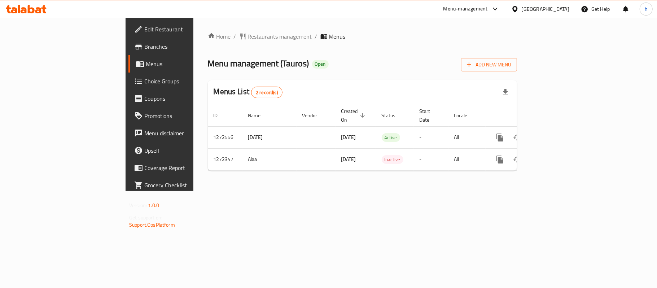
click at [500, 55] on div "Menu management ( Tauros ) Open Add New Menu" at bounding box center [362, 63] width 309 height 16
click at [558, 12] on div "[GEOGRAPHIC_DATA]" at bounding box center [545, 9] width 48 height 8
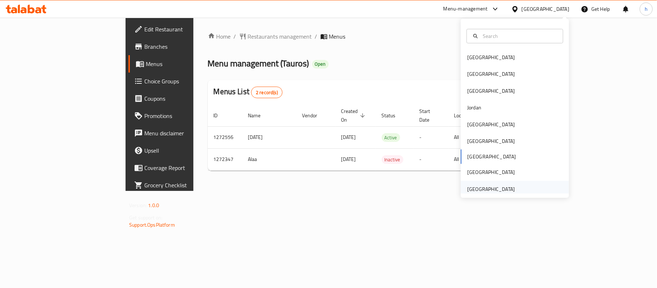
click at [499, 191] on div "United Arab Emirates" at bounding box center [491, 189] width 48 height 8
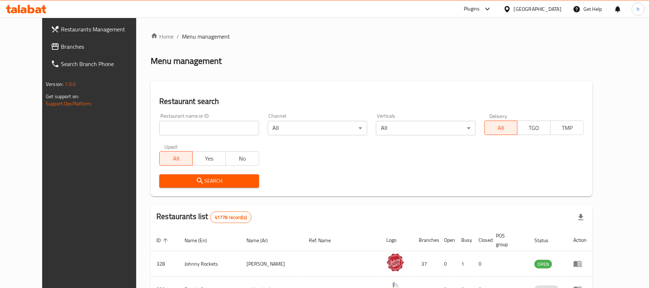
click at [61, 47] on span "Branches" at bounding box center [103, 46] width 84 height 9
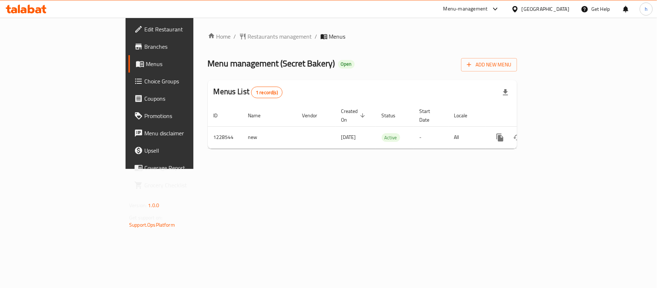
click at [334, 169] on div "Home / Restaurants management / Menus Menu management ( Secret Bakery ) Open Ad…" at bounding box center [362, 93] width 338 height 151
click at [555, 5] on div "United Arab Emirates" at bounding box center [545, 9] width 48 height 8
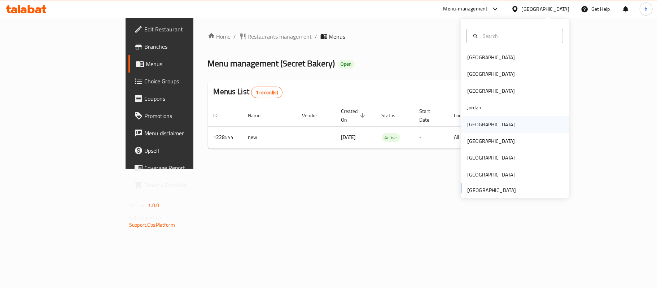
click at [481, 126] on div "[GEOGRAPHIC_DATA]" at bounding box center [514, 124] width 108 height 17
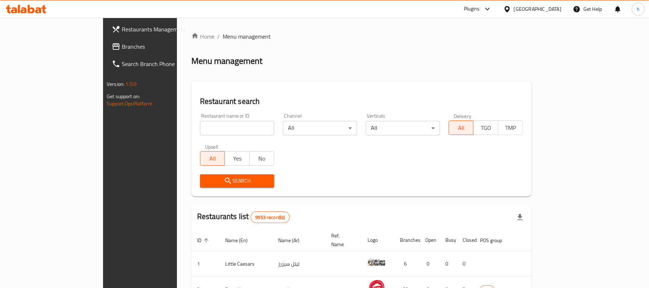
click at [122, 48] on span "Branches" at bounding box center [164, 46] width 84 height 9
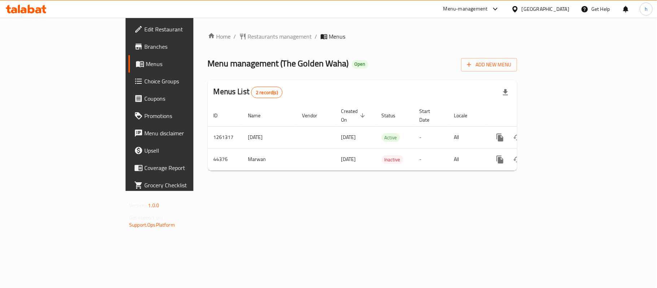
click at [389, 49] on div "Home / Restaurants management / Menus Menu management ( The Golden Waha ) Open …" at bounding box center [362, 104] width 309 height 144
click at [144, 27] on span "Edit Restaurant" at bounding box center [186, 29] width 85 height 9
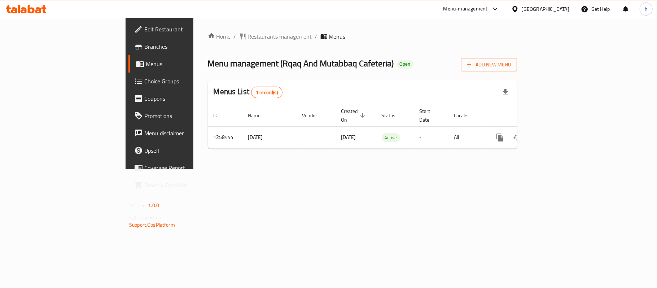
click at [325, 169] on div "Home / Restaurants management / Menus Menu management ( Rqaq And Mutabbaq Cafet…" at bounding box center [362, 93] width 338 height 151
click at [562, 13] on div "Qatar" at bounding box center [540, 8] width 70 height 17
click at [557, 5] on div "Qatar" at bounding box center [545, 9] width 48 height 8
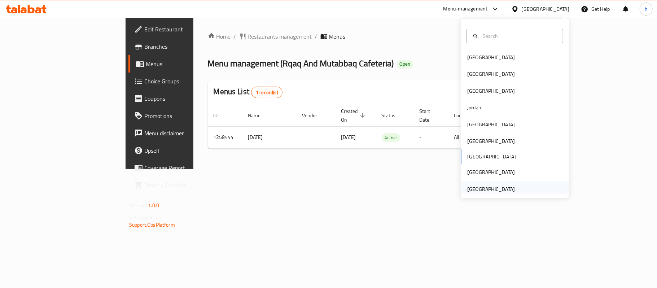
click at [500, 185] on div "United Arab Emirates" at bounding box center [491, 189] width 48 height 8
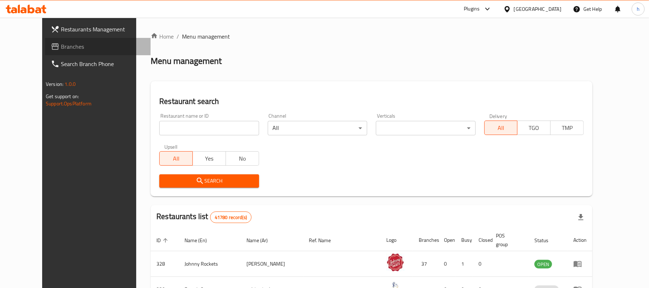
click at [52, 49] on icon at bounding box center [55, 46] width 7 height 6
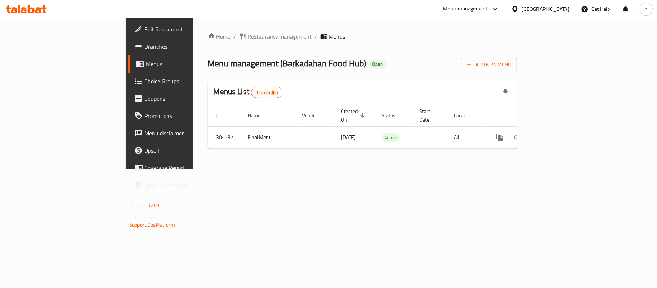
drag, startPoint x: 244, startPoint y: 199, endPoint x: 244, endPoint y: 88, distance: 110.7
click at [244, 169] on div "Home / Restaurants management / Menus Menu management ( Barkadahan Food Hub ) O…" at bounding box center [362, 93] width 338 height 151
